Goal: Find specific page/section: Find specific page/section

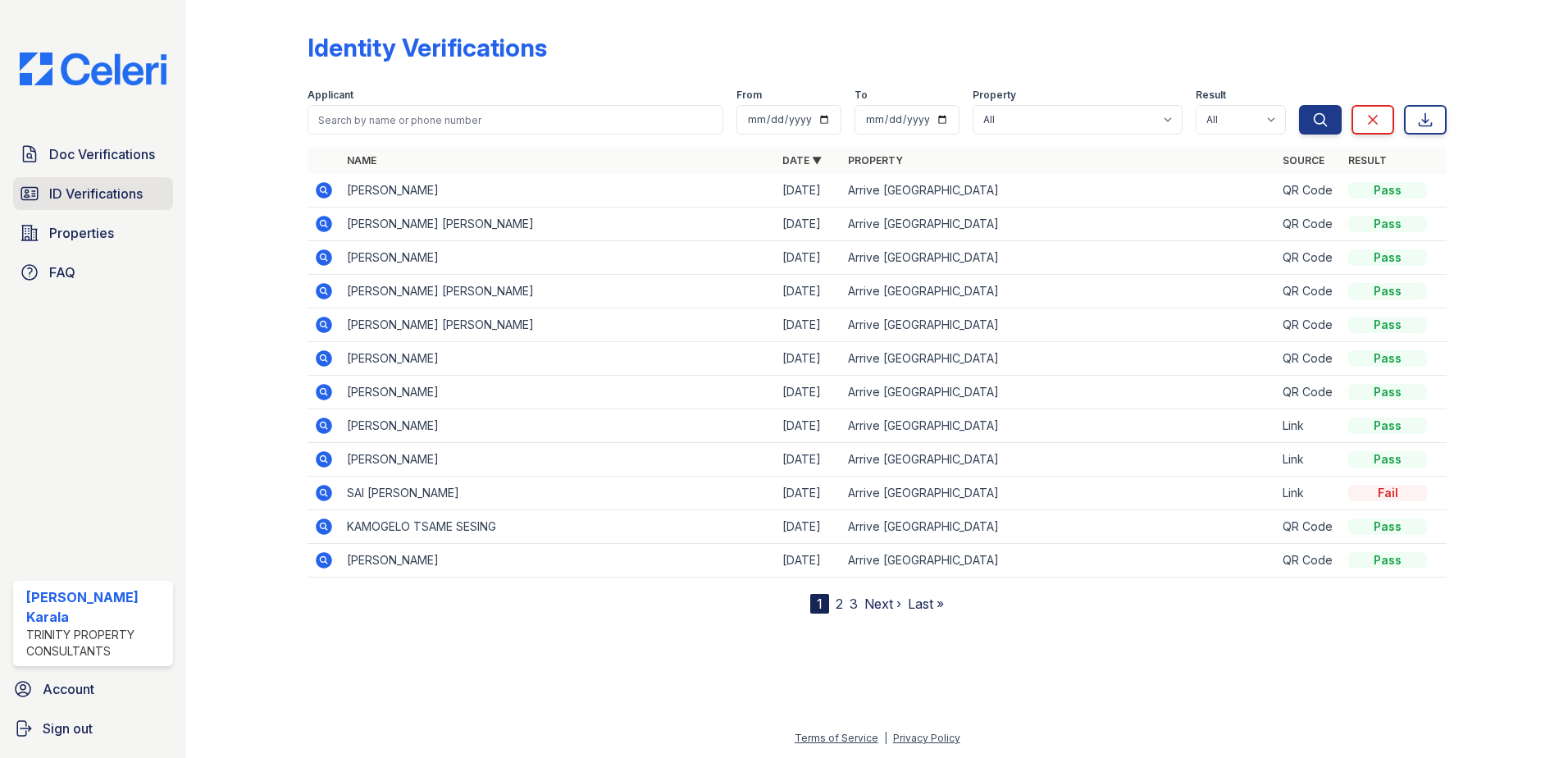
click at [86, 190] on span "ID Verifications" at bounding box center [95, 193] width 93 height 20
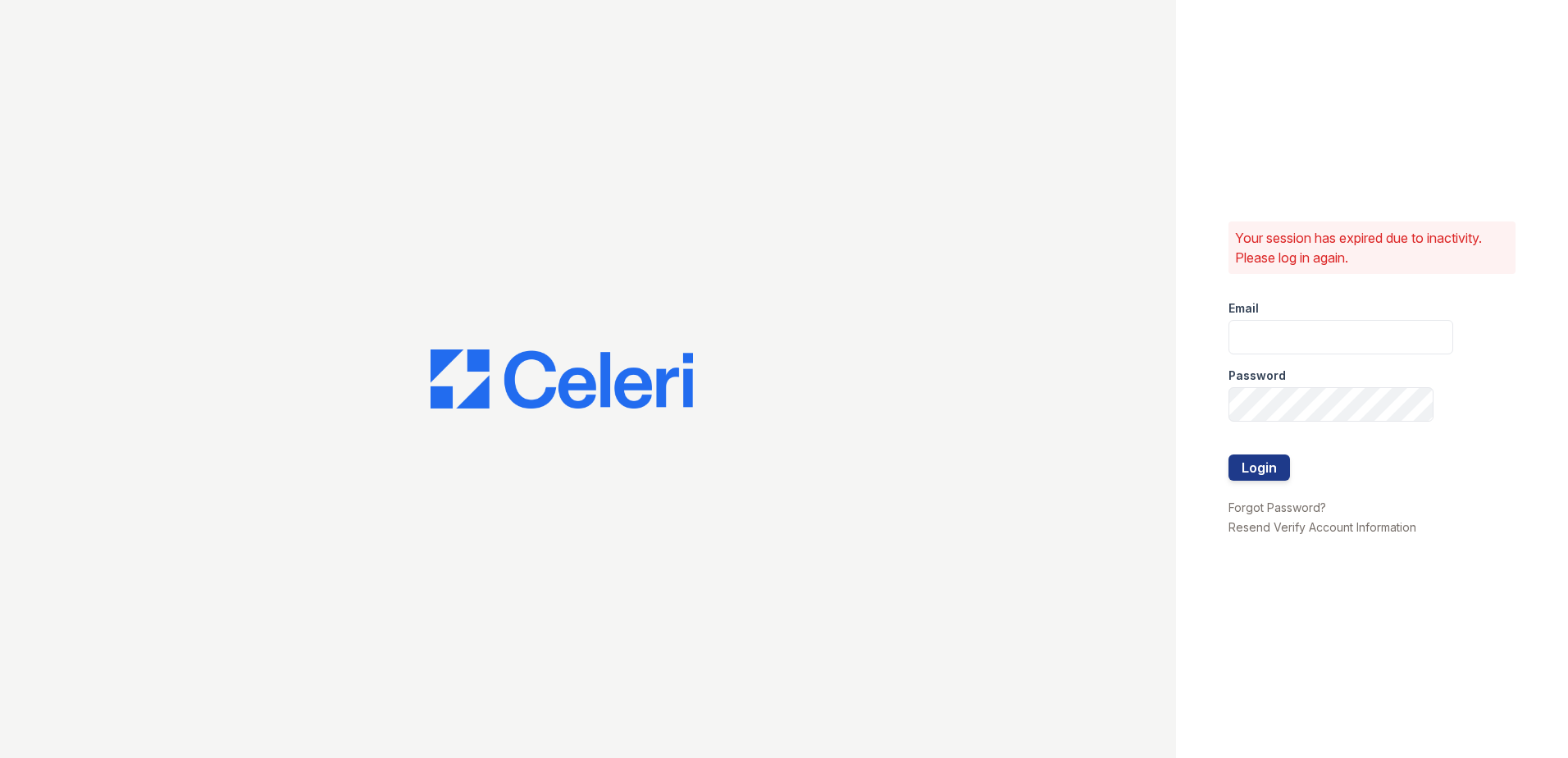
type input "mkarala@trinity-pm.com"
click at [1245, 461] on button "Login" at bounding box center [1259, 467] width 62 height 27
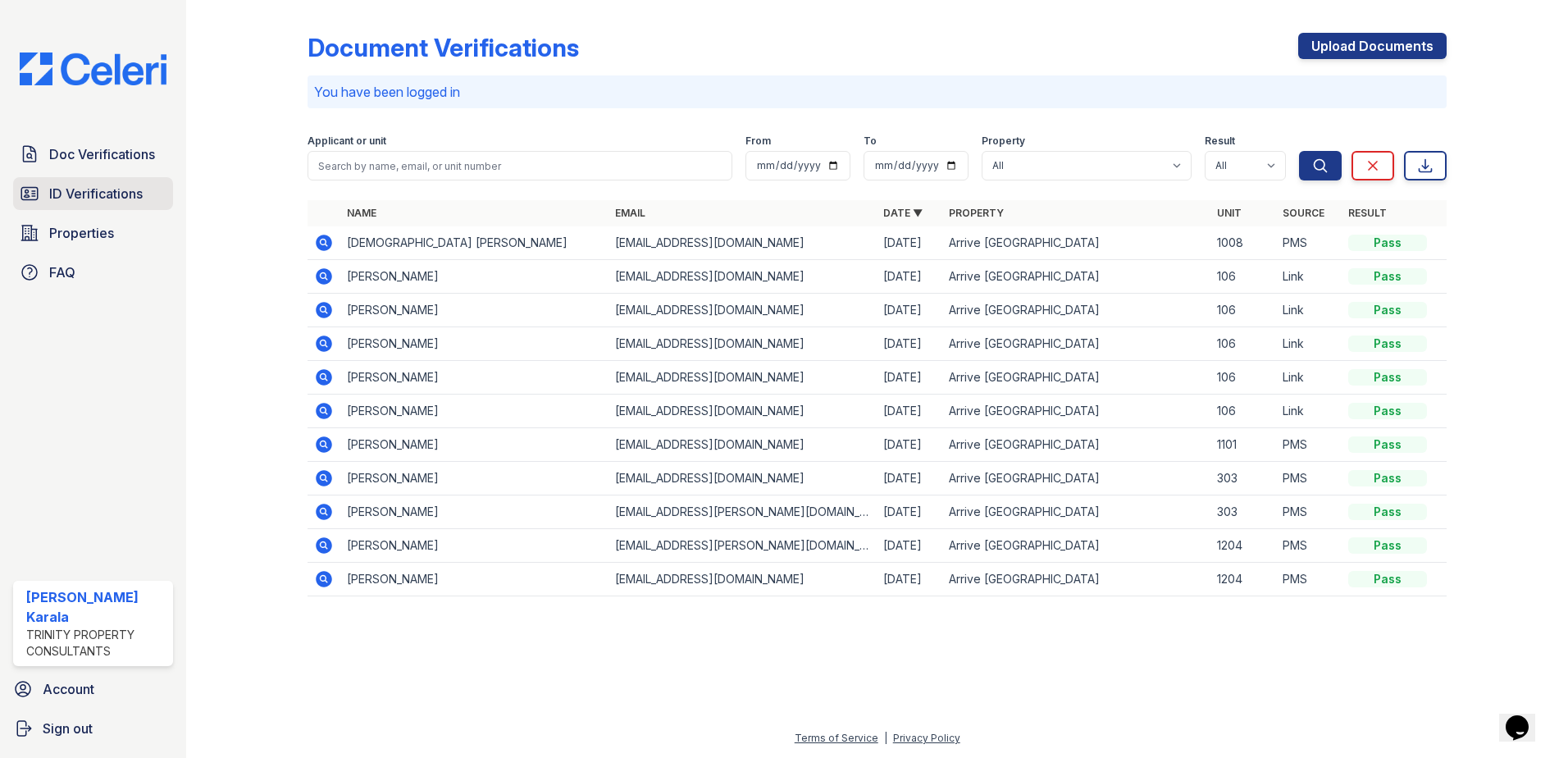
click at [93, 190] on span "ID Verifications" at bounding box center [95, 193] width 93 height 20
click at [154, 196] on link "ID Verifications" at bounding box center [93, 194] width 160 height 33
